Goal: Task Accomplishment & Management: Use online tool/utility

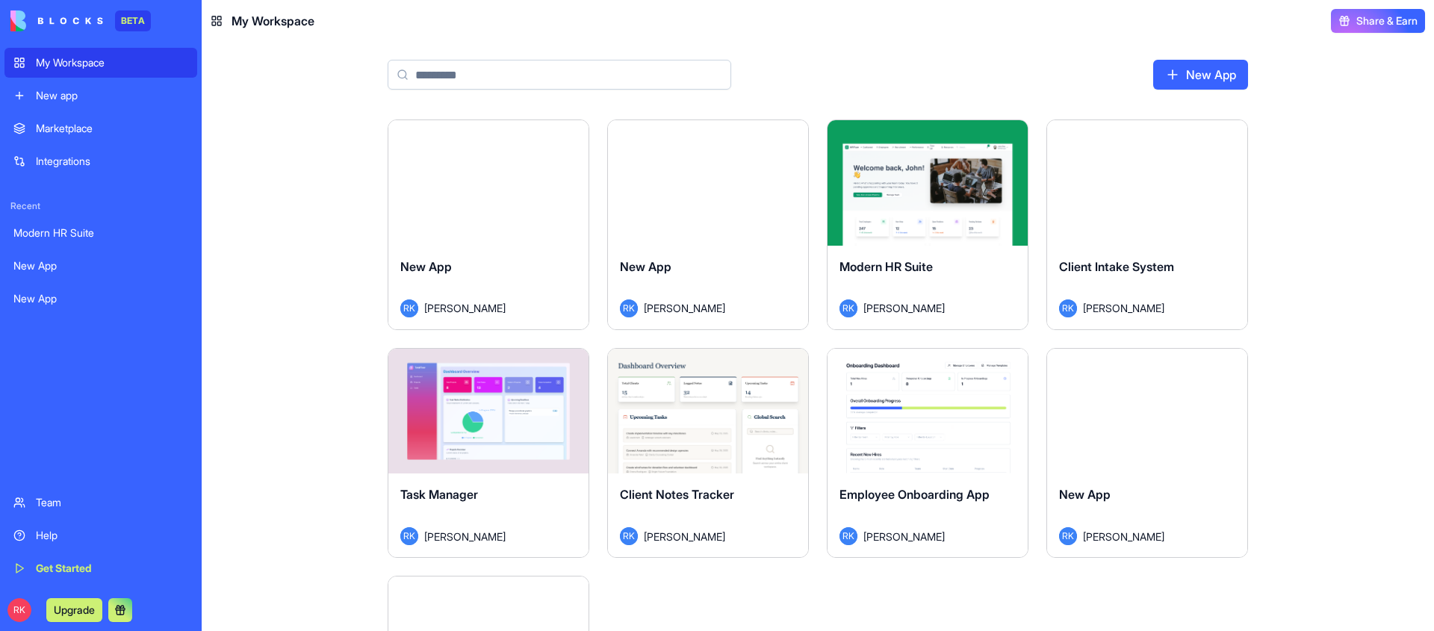
paste input "**********"
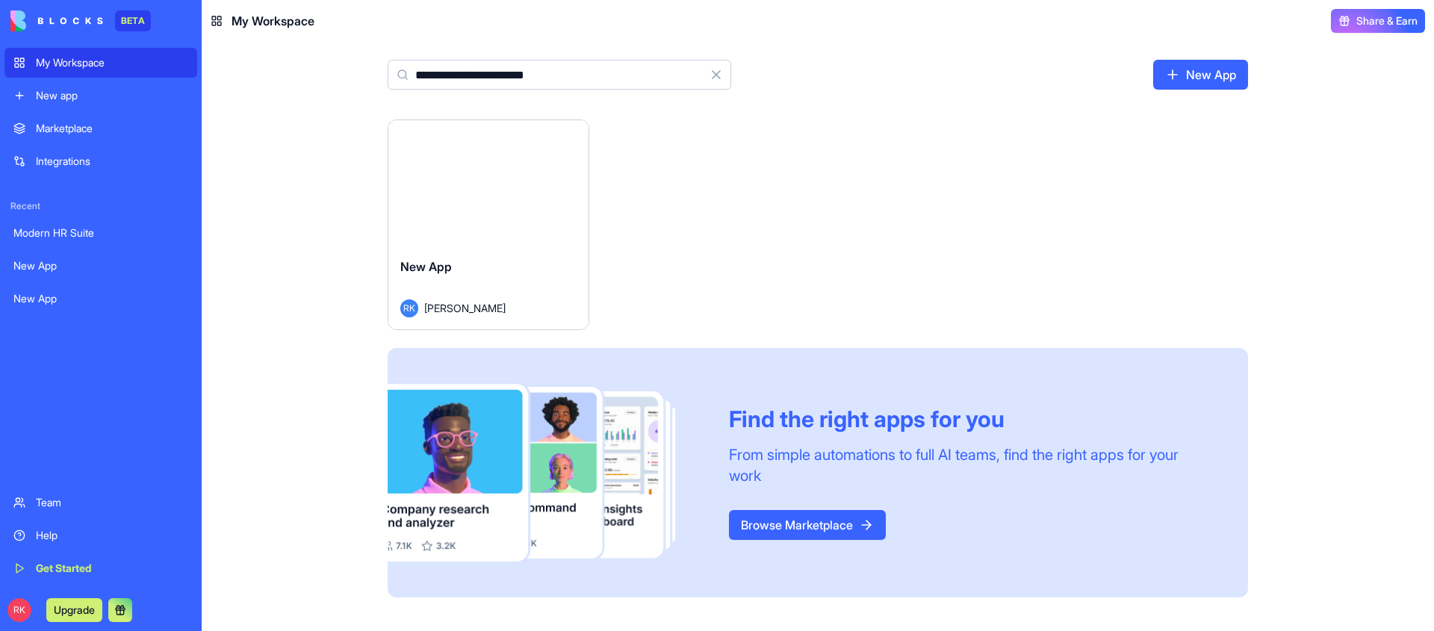
type input "**********"
click at [494, 178] on button "Launch" at bounding box center [488, 183] width 112 height 30
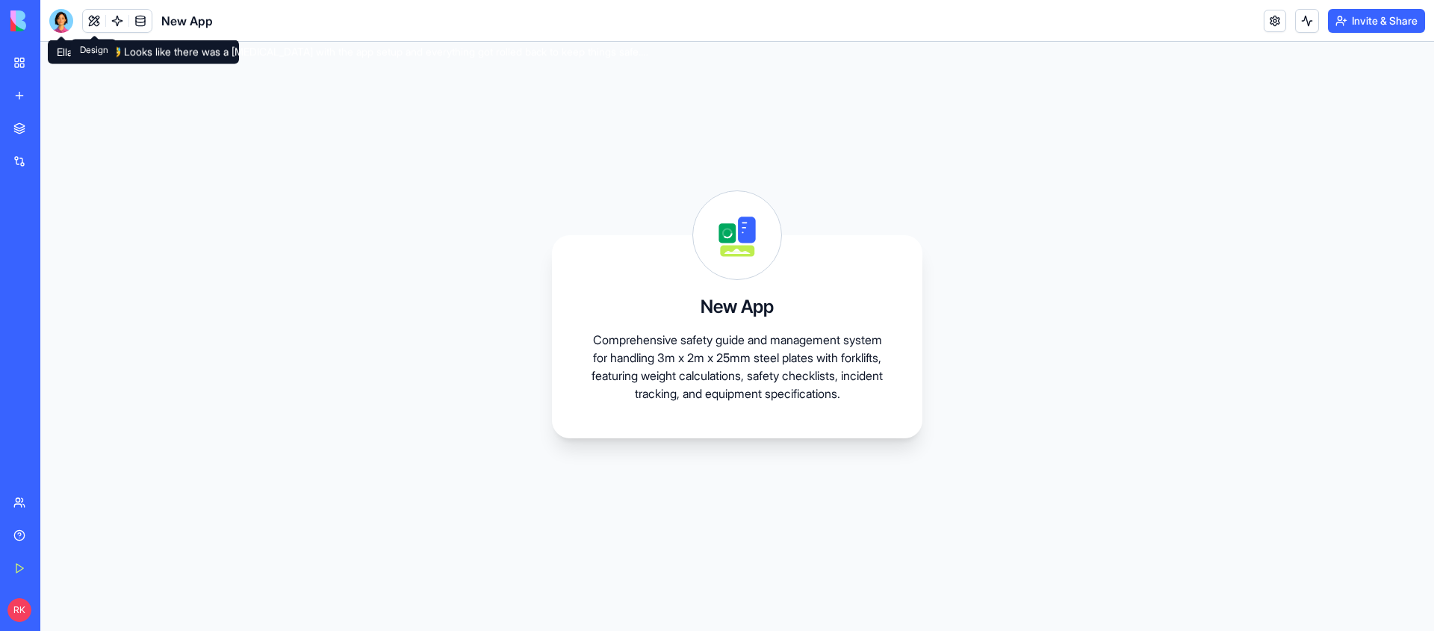
click at [93, 22] on button at bounding box center [94, 21] width 22 height 22
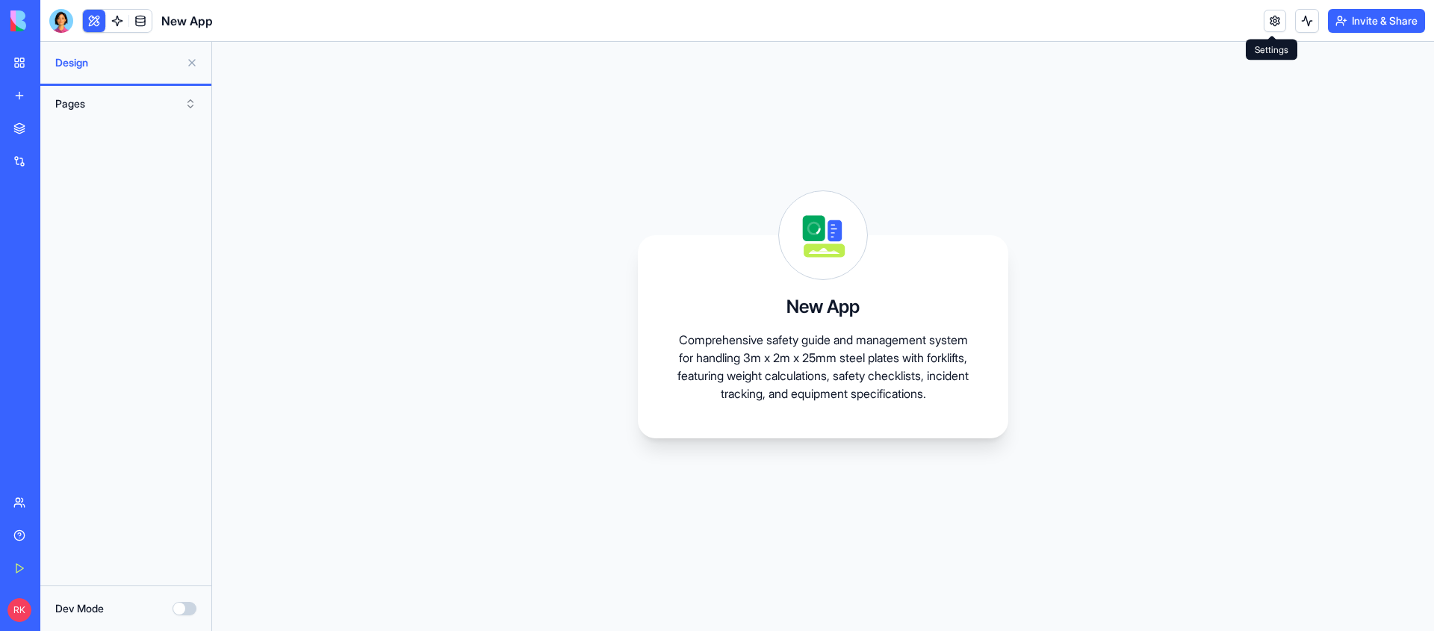
click at [1270, 17] on link at bounding box center [1275, 21] width 22 height 22
click at [116, 10] on link at bounding box center [117, 21] width 22 height 22
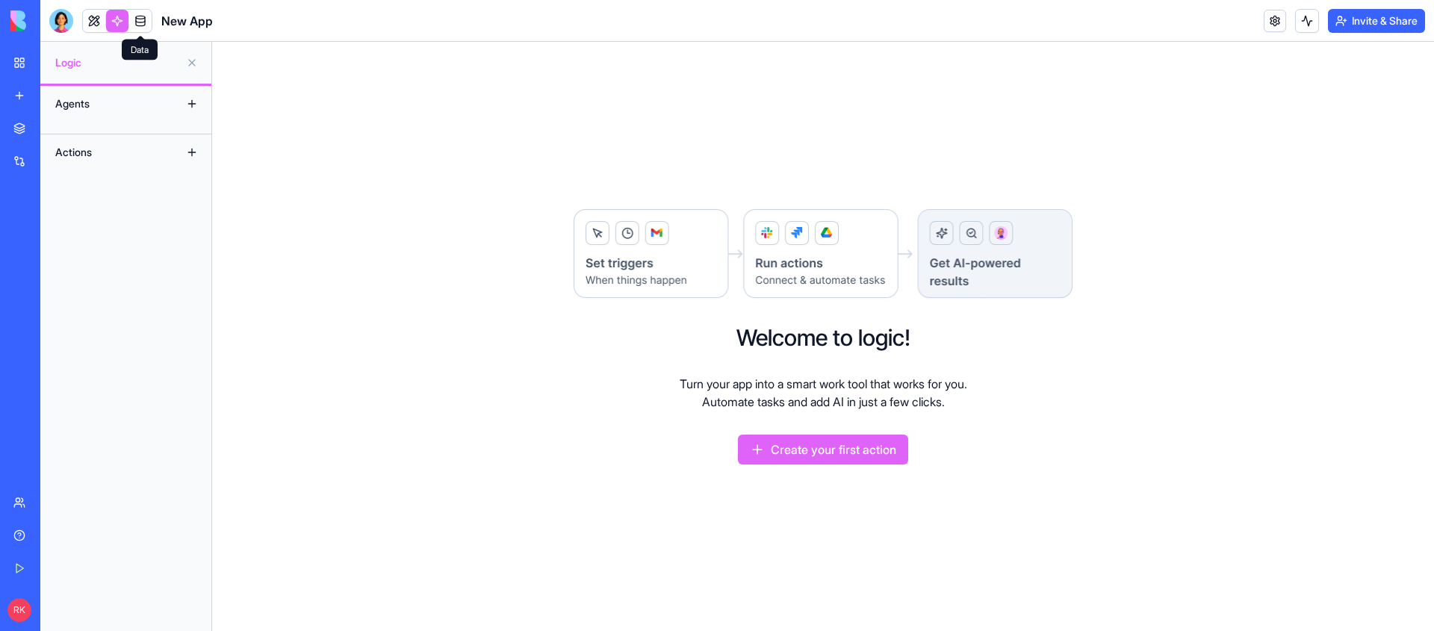
click at [139, 23] on link at bounding box center [140, 21] width 22 height 22
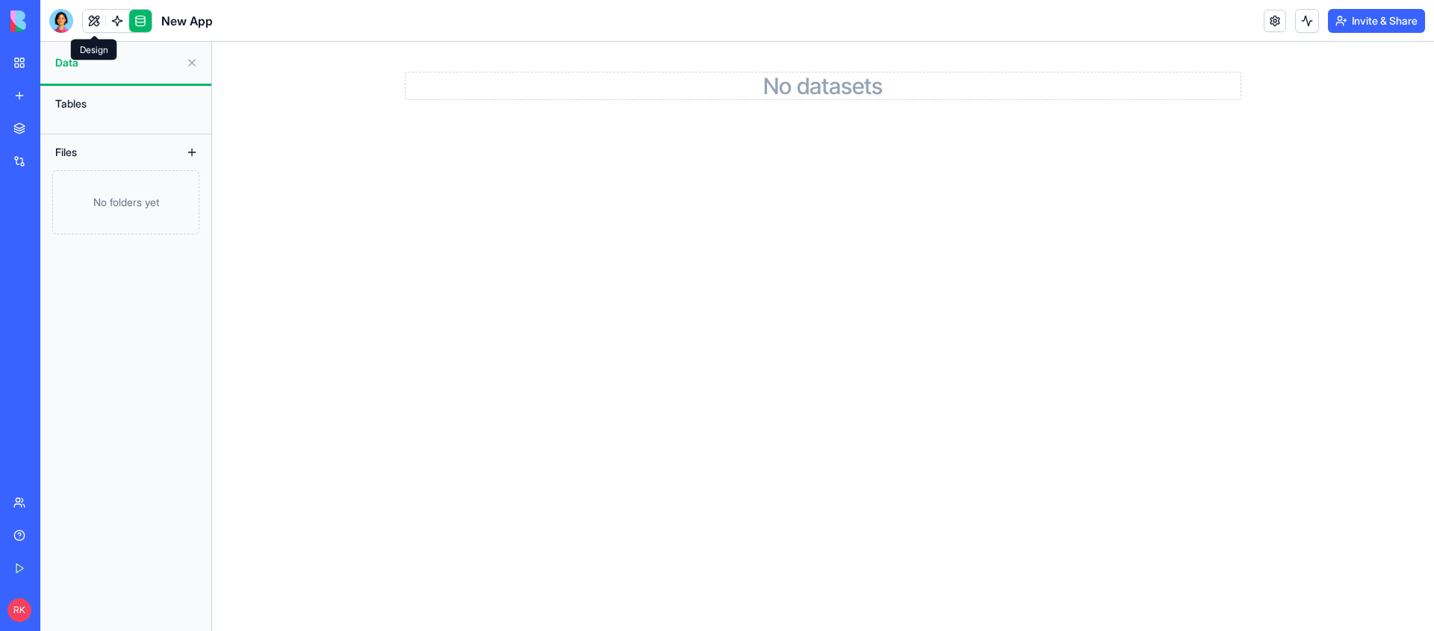
click at [90, 24] on link at bounding box center [94, 21] width 22 height 22
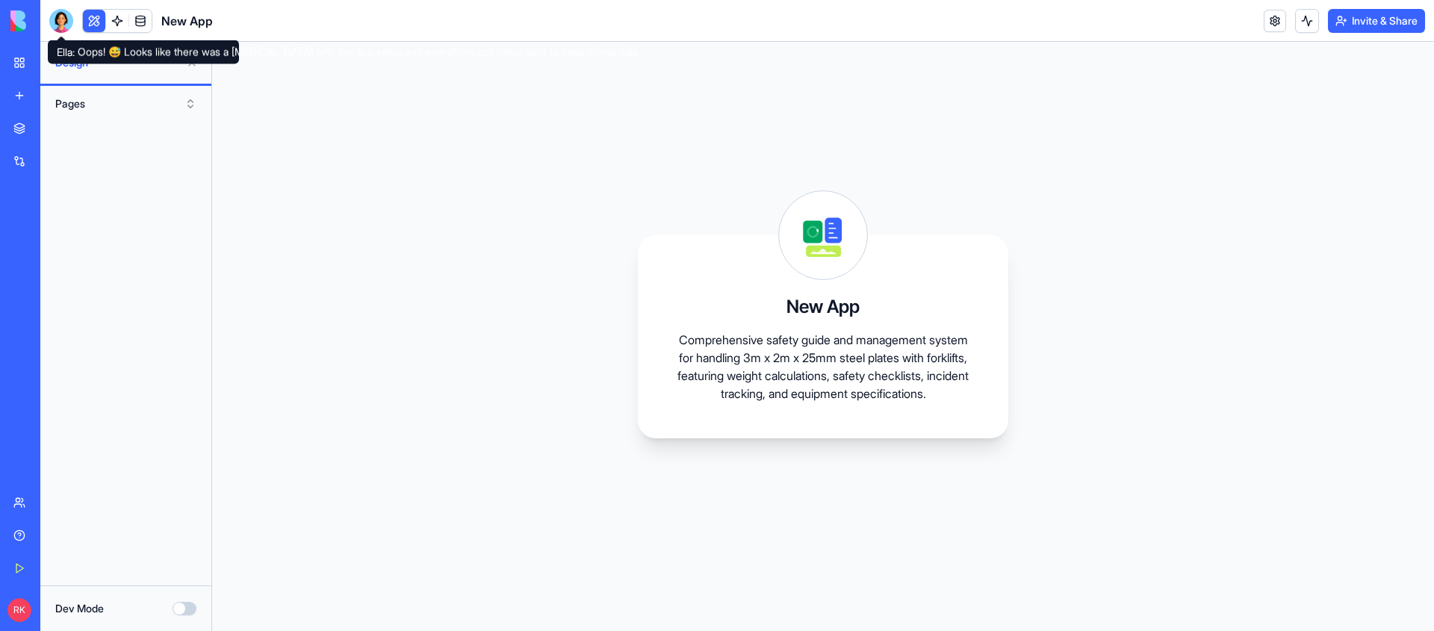
click at [59, 19] on div at bounding box center [61, 21] width 24 height 24
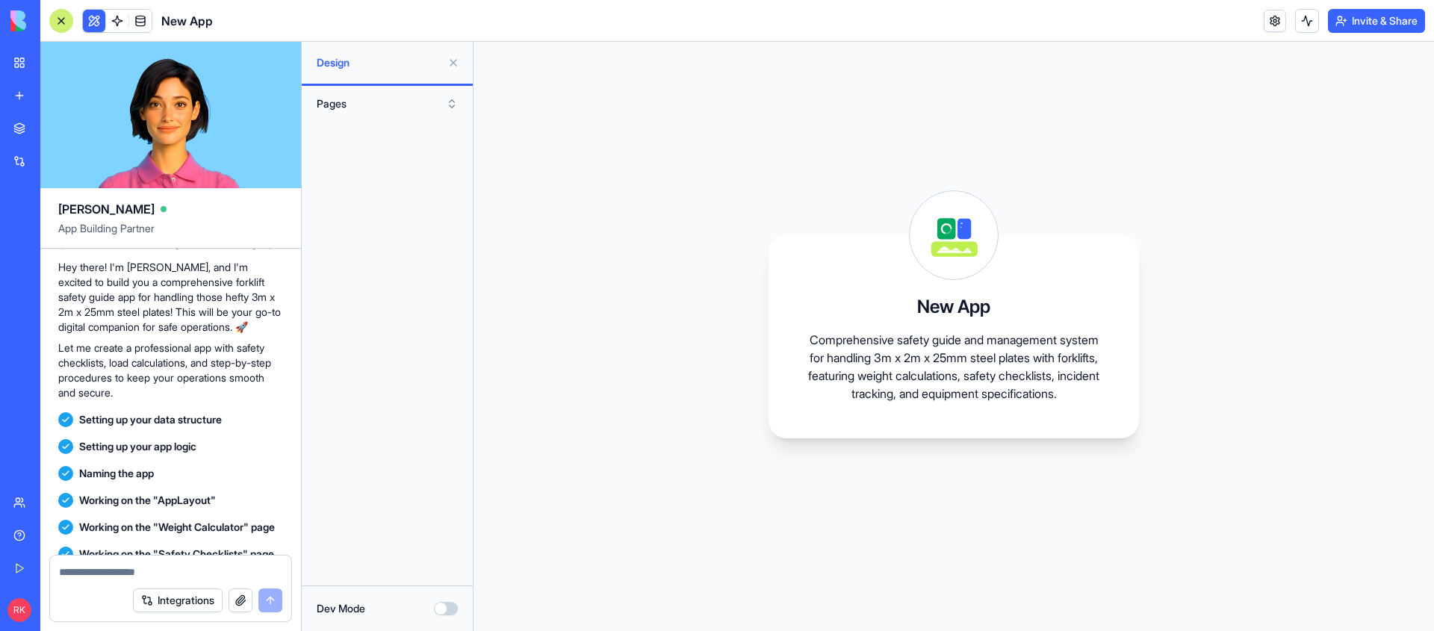
scroll to position [103, 0]
click at [1016, 235] on div "New App Comprehensive safety guide and management system for handling 3m x 2m x…" at bounding box center [954, 336] width 370 height 203
